Goal: Find specific page/section: Find specific page/section

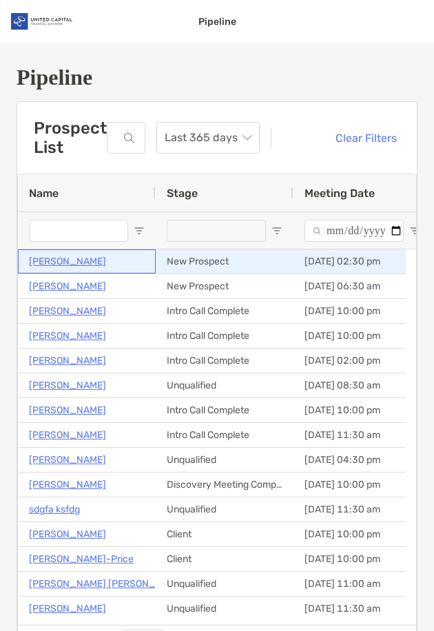
click at [57, 263] on p "Kathie Bennie" at bounding box center [67, 261] width 77 height 17
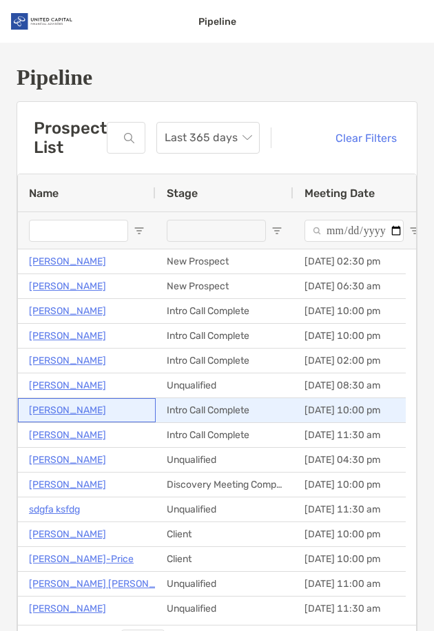
click at [71, 412] on p "Lynsey Vallandingham" at bounding box center [67, 410] width 77 height 17
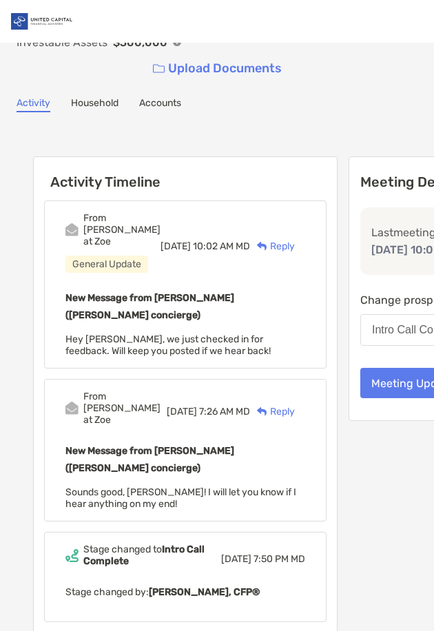
scroll to position [207, 0]
